Goal: Information Seeking & Learning: Learn about a topic

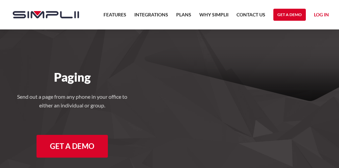
click at [169, 15] on nav "Features Integrations PRoducts Plans Why Simplii Contact US Master Agreement Ge…" at bounding box center [215, 14] width 233 height 29
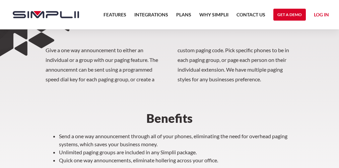
click at [169, 15] on nav "Features Integrations PRoducts Plans Why Simplii Contact US Master Agreement Ge…" at bounding box center [215, 14] width 233 height 29
click at [169, 150] on li "Unlimited paging groups are included in any Simplii package." at bounding box center [176, 152] width 234 height 8
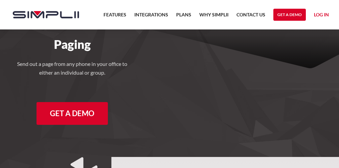
click at [169, 15] on nav "Features Integrations PRoducts Plans Why Simplii Contact US Master Agreement Ge…" at bounding box center [215, 14] width 233 height 29
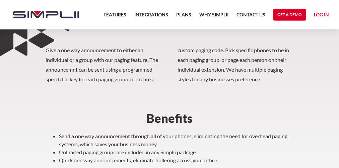
click at [169, 15] on nav "Features Integrations PRoducts Plans Why Simplii Contact US Master Agreement Ge…" at bounding box center [215, 14] width 233 height 29
click at [169, 150] on li "Unlimited paging groups are included in any Simplii package." at bounding box center [176, 152] width 234 height 8
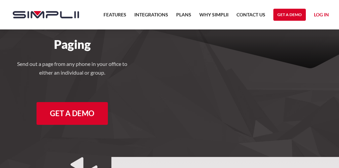
click at [169, 15] on nav "Features Integrations PRoducts Plans Why Simplii Contact US Master Agreement Ge…" at bounding box center [215, 14] width 233 height 29
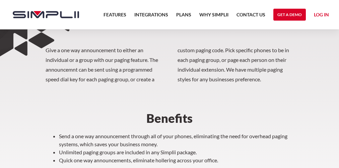
click at [169, 15] on nav "Features Integrations PRoducts Plans Why Simplii Contact US Master Agreement Ge…" at bounding box center [215, 14] width 233 height 29
click at [169, 150] on li "Unlimited paging groups are included in any Simplii package." at bounding box center [176, 152] width 234 height 8
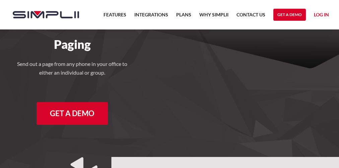
click at [169, 15] on nav "Features Integrations PRoducts Plans Why Simplii Contact US Master Agreement Ge…" at bounding box center [215, 14] width 233 height 29
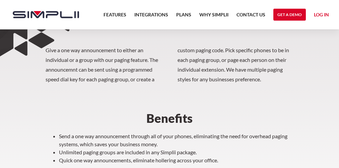
click at [169, 15] on nav "Features Integrations PRoducts Plans Why Simplii Contact US Master Agreement Ge…" at bounding box center [215, 14] width 233 height 29
click at [169, 150] on li "Unlimited paging groups are included in any Simplii package." at bounding box center [176, 152] width 234 height 8
